Goal: Information Seeking & Learning: Learn about a topic

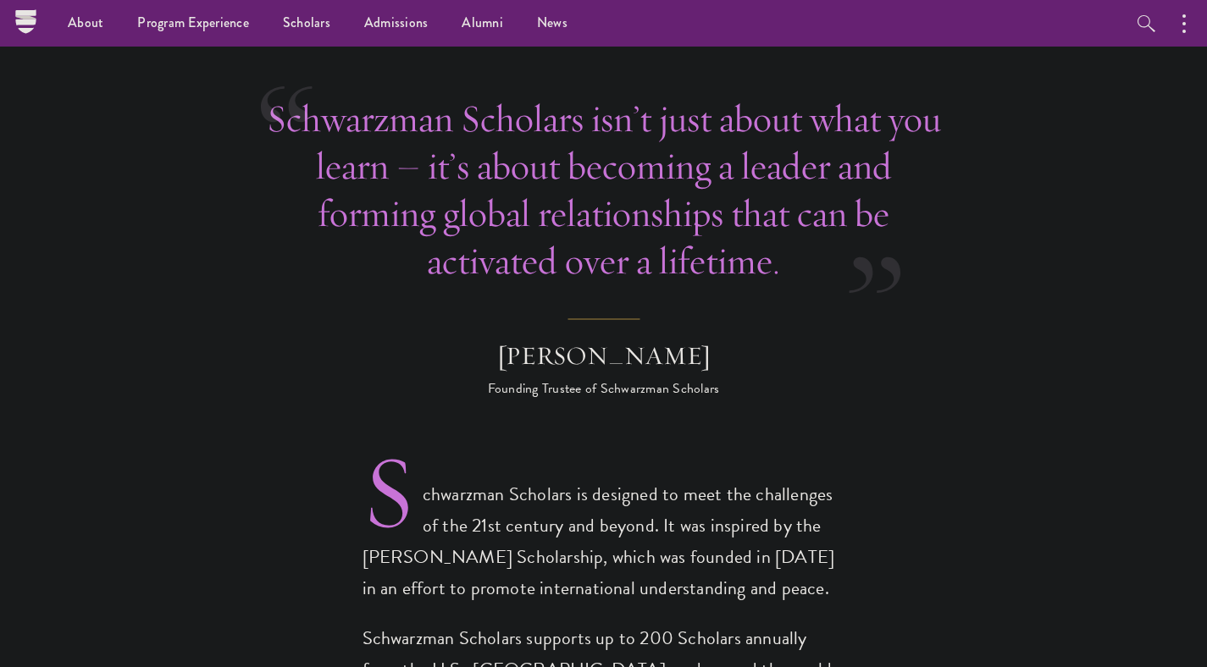
scroll to position [783, 0]
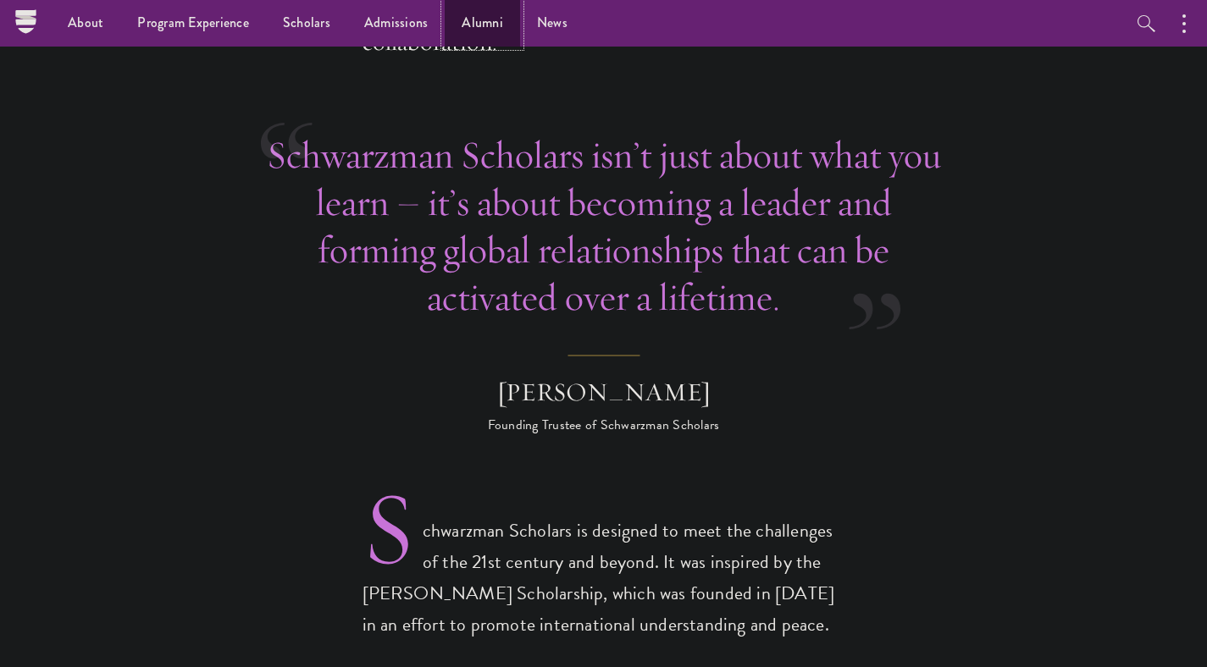
click at [484, 23] on link "Alumni" at bounding box center [482, 23] width 75 height 47
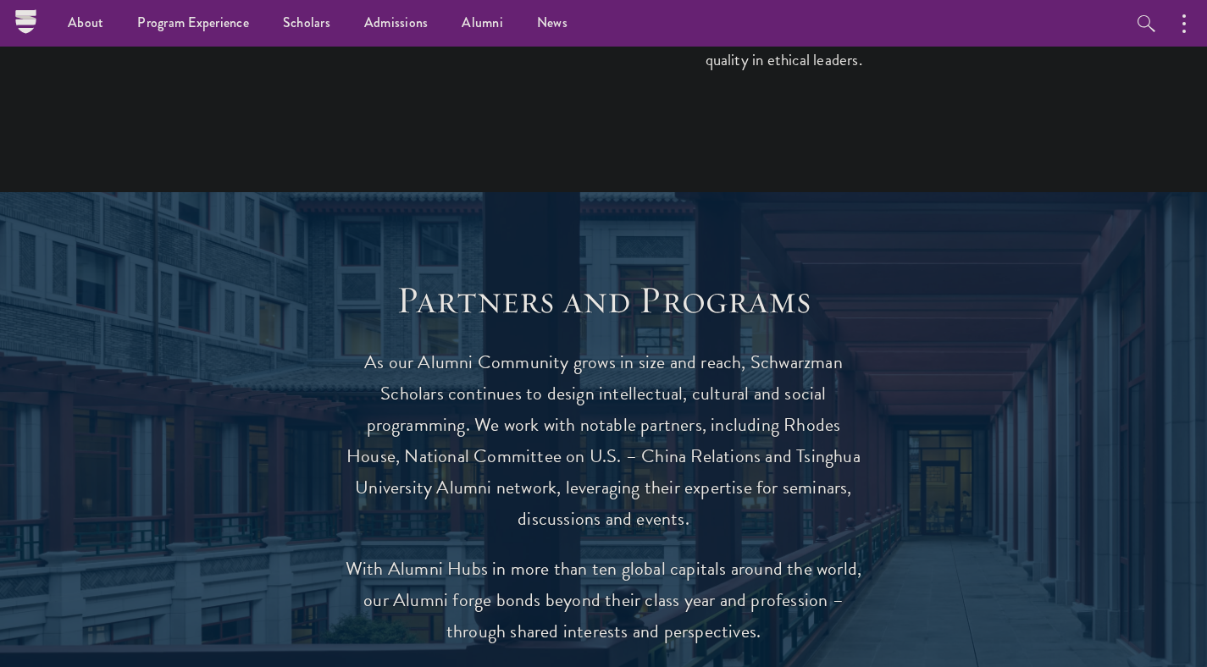
scroll to position [2964, 0]
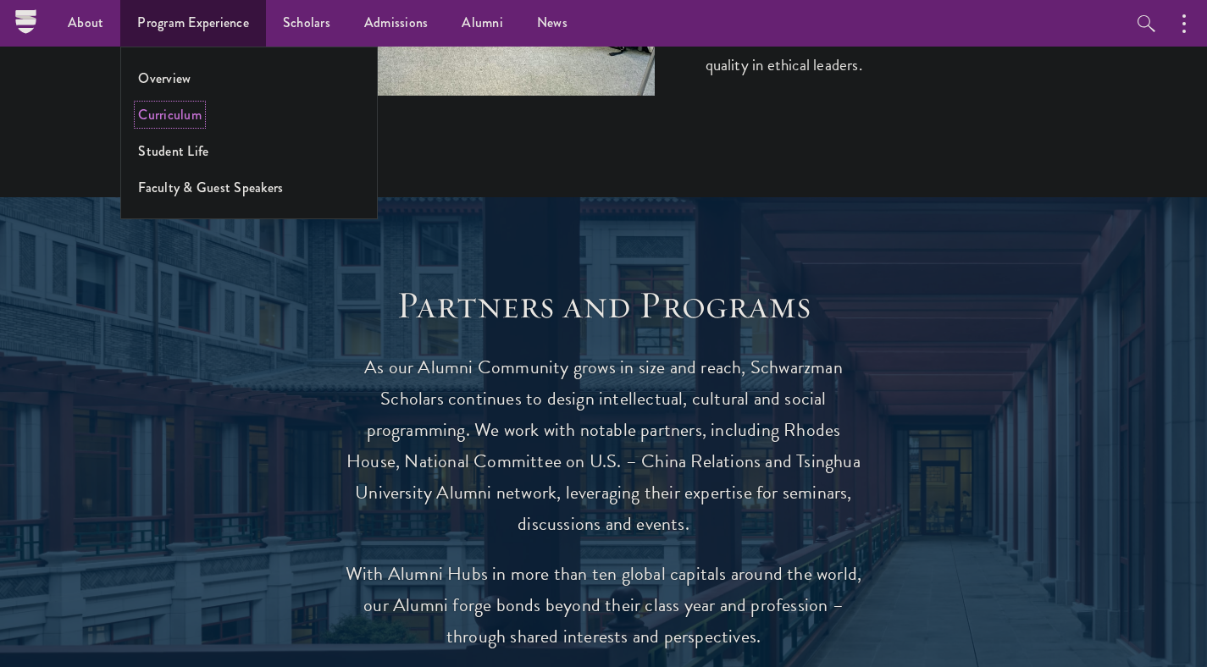
click at [166, 109] on link "Curriculum" at bounding box center [170, 114] width 64 height 19
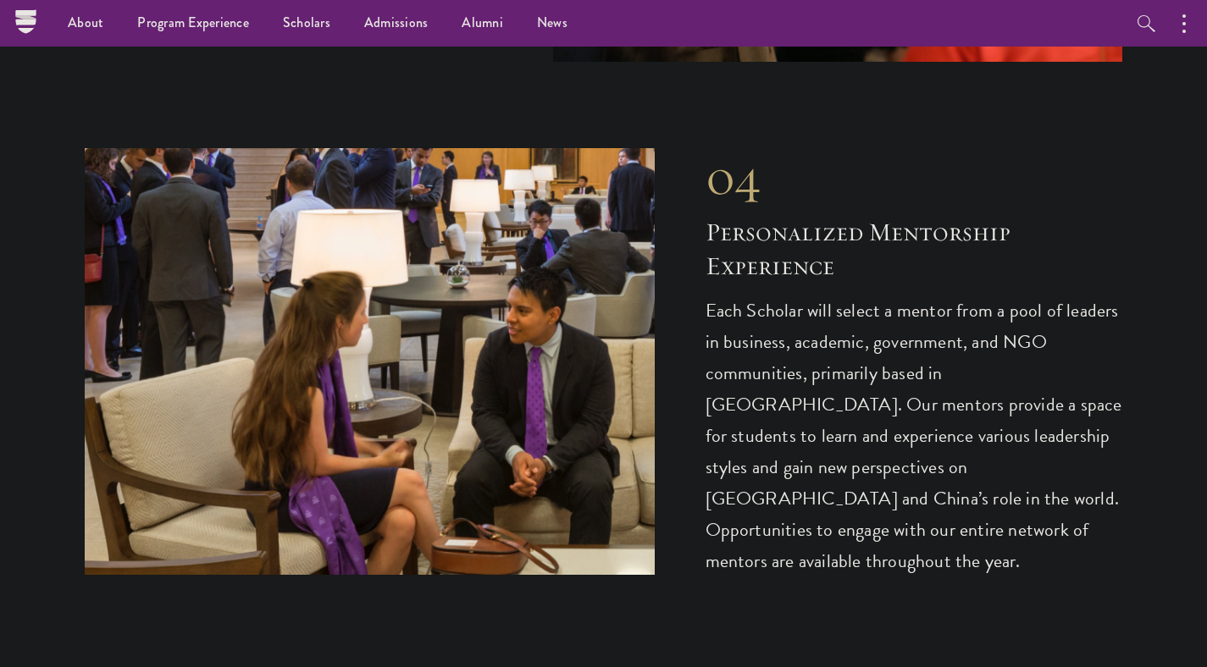
scroll to position [8454, 0]
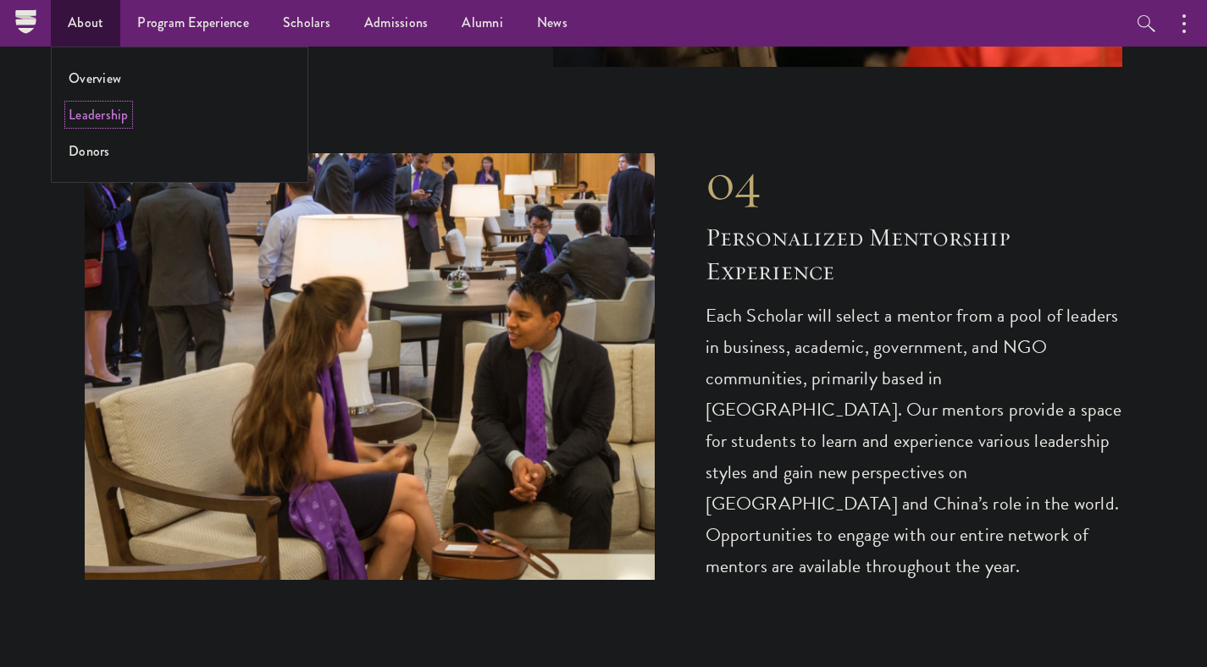
click at [91, 114] on link "Leadership" at bounding box center [99, 114] width 60 height 19
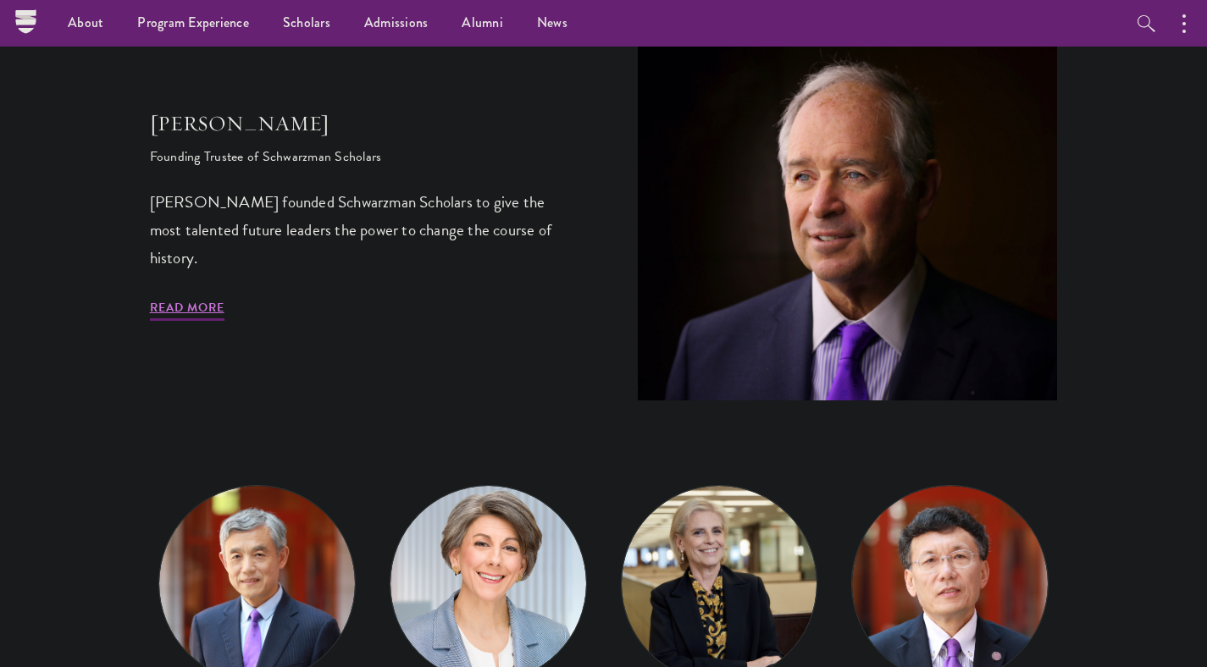
scroll to position [569, 0]
